Goal: Information Seeking & Learning: Learn about a topic

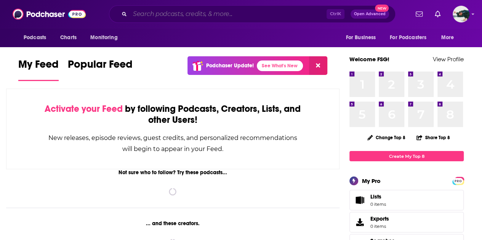
click at [245, 10] on input "Search podcasts, credits, & more..." at bounding box center [228, 14] width 197 height 12
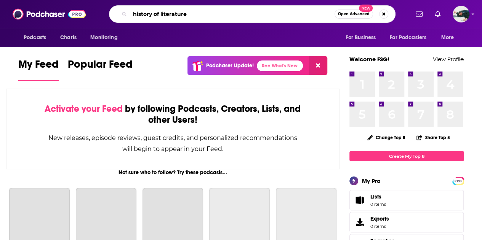
type input "history of literature"
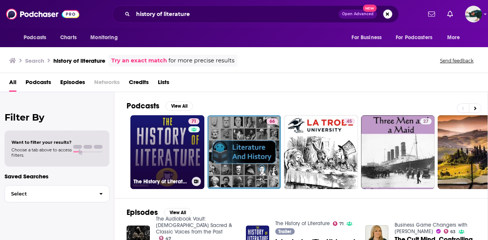
click at [170, 137] on link "71 The History of Literature" at bounding box center [167, 152] width 74 height 74
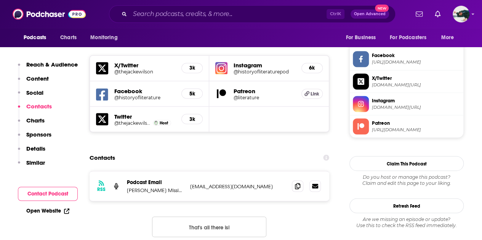
scroll to position [647, 0]
